Goal: Information Seeking & Learning: Check status

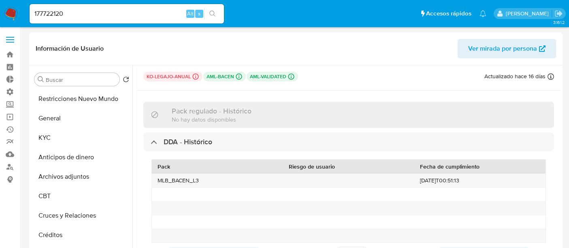
select select "10"
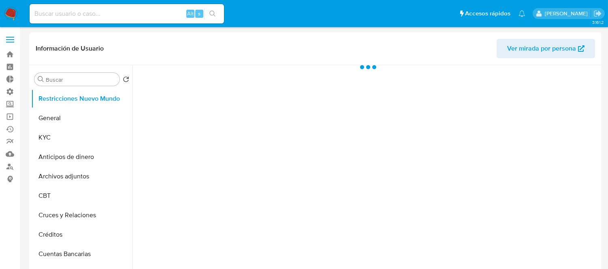
select select "10"
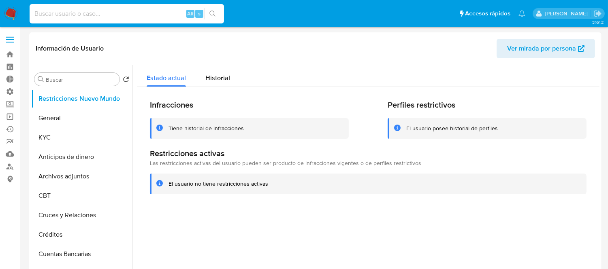
click at [78, 11] on input at bounding box center [127, 14] width 194 height 11
paste input "2903908206"
type input "2903908206"
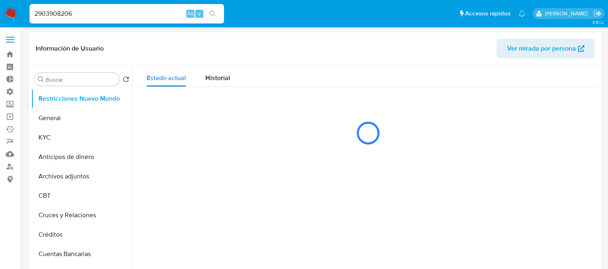
select select "10"
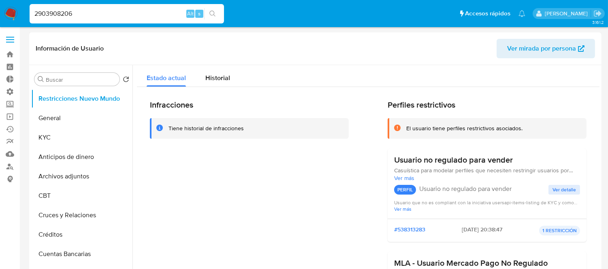
click at [219, 94] on div "Infracciones Tiene historial de infracciones Perfiles restrictivos El usuario t…" at bounding box center [368, 257] width 462 height 340
click at [217, 81] on span "Historial" at bounding box center [217, 77] width 25 height 9
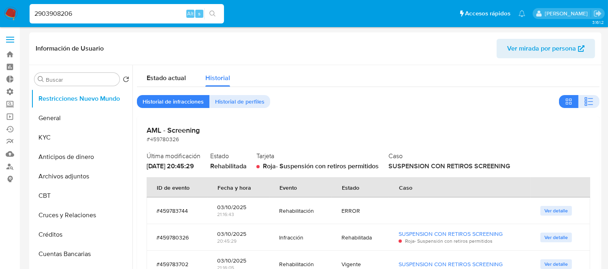
click at [150, 7] on div "2903908206 Alt s" at bounding box center [127, 13] width 194 height 19
click at [112, 13] on input "2903908206" at bounding box center [127, 14] width 194 height 11
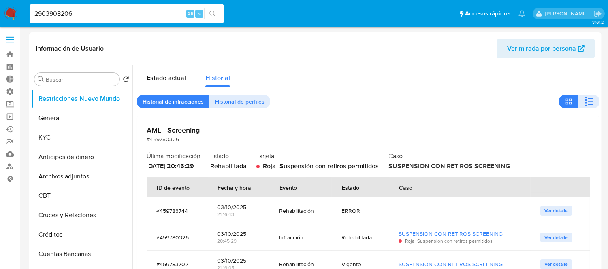
click at [62, 15] on input "2903908206" at bounding box center [127, 14] width 194 height 11
paste input "85624669"
type input "85624669"
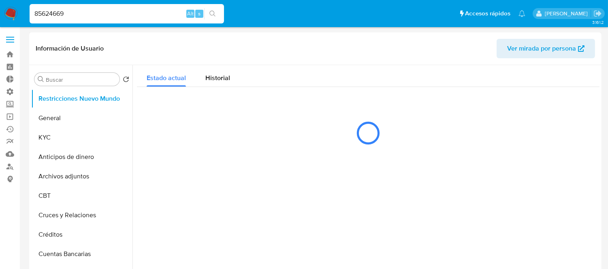
select select "10"
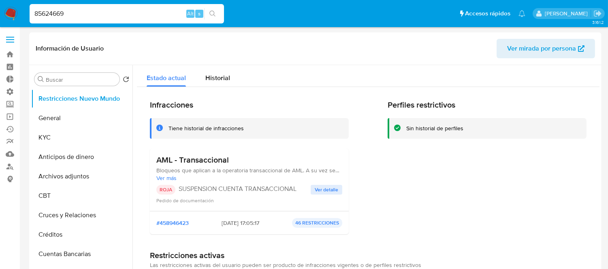
click at [87, 11] on input "85624669" at bounding box center [127, 14] width 194 height 11
click at [87, 12] on input "85624669" at bounding box center [127, 14] width 194 height 11
paste input "362600967"
type input "362600967"
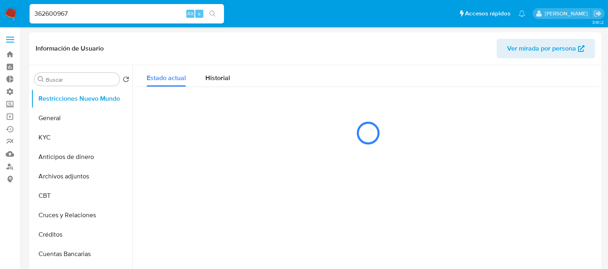
select select "10"
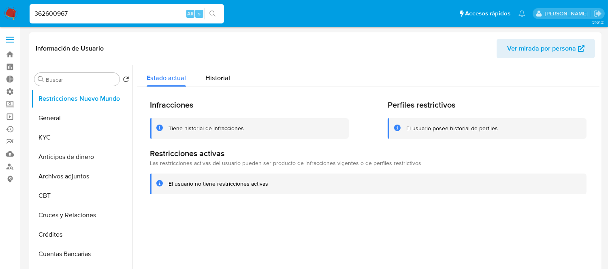
click at [217, 88] on div "Infracciones Tiene historial de infracciones Perfiles restrictivos El usuario p…" at bounding box center [368, 147] width 462 height 120
click at [213, 83] on div "Historial" at bounding box center [217, 75] width 25 height 21
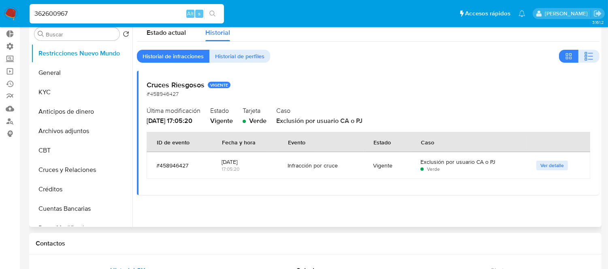
scroll to position [45, 0]
click at [540, 167] on span "Ver detalle" at bounding box center [551, 166] width 23 height 8
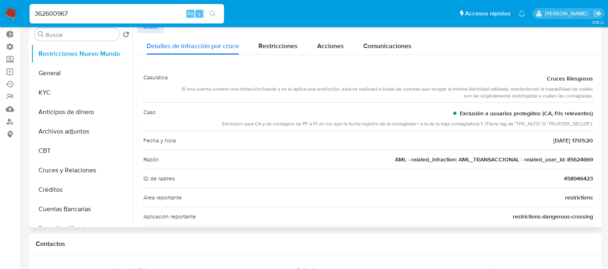
scroll to position [0, 0]
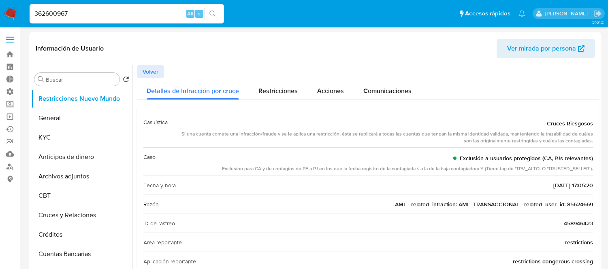
click at [45, 141] on button "KYC" at bounding box center [78, 137] width 95 height 19
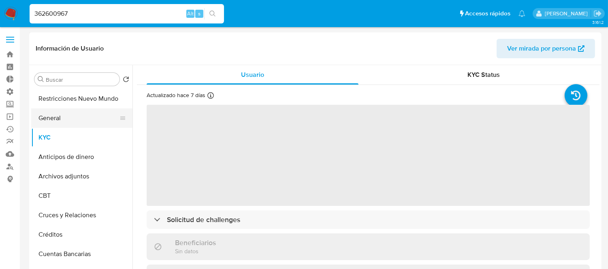
click at [49, 121] on button "General" at bounding box center [78, 118] width 95 height 19
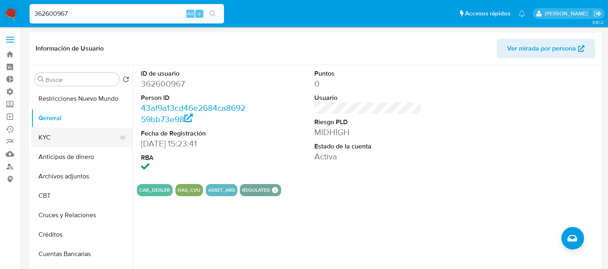
click at [75, 130] on button "KYC" at bounding box center [78, 137] width 95 height 19
